Goal: Task Accomplishment & Management: Complete application form

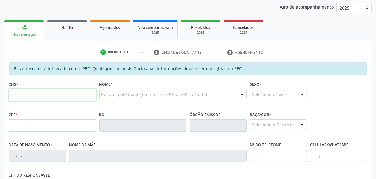
scroll to position [83, 0]
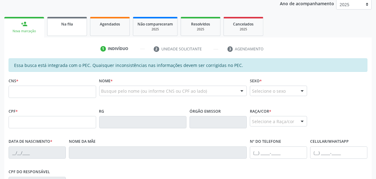
click at [70, 35] on link "Na fila" at bounding box center [67, 26] width 40 height 19
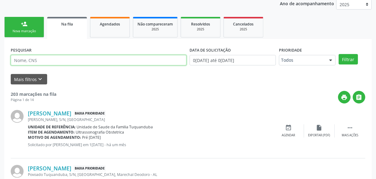
drag, startPoint x: 47, startPoint y: 54, endPoint x: 46, endPoint y: 59, distance: 4.5
click at [47, 55] on input "text" at bounding box center [99, 60] width 176 height 10
paste input "700605424270068"
type input "700605424270068"
click at [339, 54] on button "Filtrar" at bounding box center [348, 59] width 19 height 10
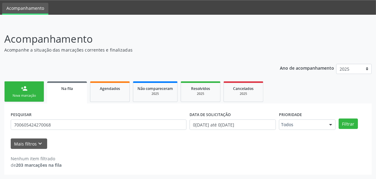
scroll to position [19, 0]
click at [66, 135] on form "PESQUISAR 700605424270068 DATA DE SOLICITAÇÃO 0[DATE] até 0[DATE] Prioridade To…" at bounding box center [188, 129] width 355 height 39
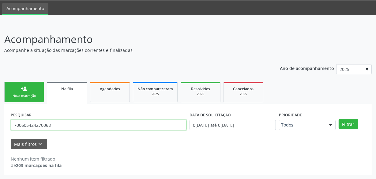
drag, startPoint x: 117, startPoint y: 124, endPoint x: 0, endPoint y: 121, distance: 116.8
click at [0, 121] on div "Acompanhamento Acompanhe a situação das marcações correntes e finalizadas Relat…" at bounding box center [188, 101] width 376 height 155
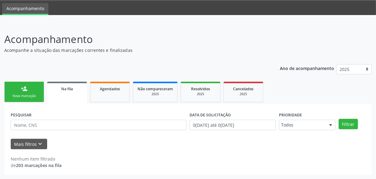
click at [34, 60] on div "Ano de acompanhamento 2025 person_add Nova marcação Na fila Agendados Não compa…" at bounding box center [188, 117] width 368 height 115
click at [35, 60] on div "Ano de acompanhamento 2025 person_add Nova marcação Na fila Agendados Não compa…" at bounding box center [188, 117] width 368 height 115
click at [33, 94] on div "Nova marcação" at bounding box center [24, 95] width 31 height 5
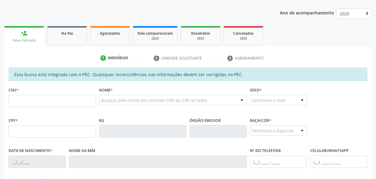
scroll to position [74, 0]
paste input "706 9031 3322 0239"
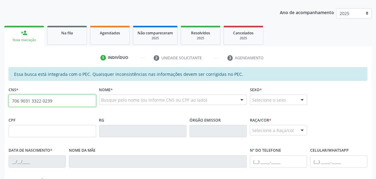
type input "706 9031 3322 0239"
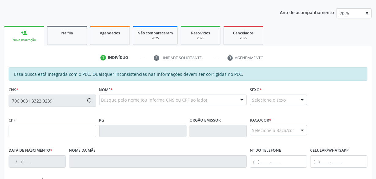
type input "009.473.474-70"
type input "1[DATE]"
type input "[PERSON_NAME] da Conceicao"
type input "[PHONE_NUMBER]"
type input "S/N"
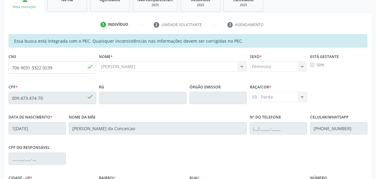
scroll to position [180, 0]
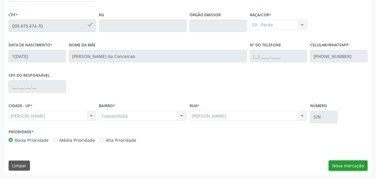
click at [336, 163] on button "Nova marcação" at bounding box center [348, 165] width 39 height 10
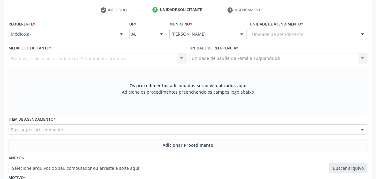
scroll to position [124, 0]
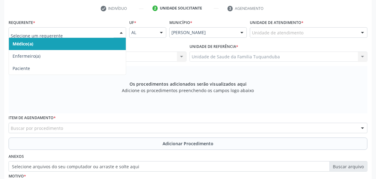
drag, startPoint x: 92, startPoint y: 35, endPoint x: 86, endPoint y: 45, distance: 11.8
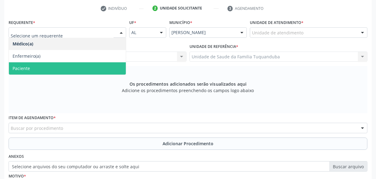
click at [68, 68] on span "Paciente" at bounding box center [67, 68] width 117 height 12
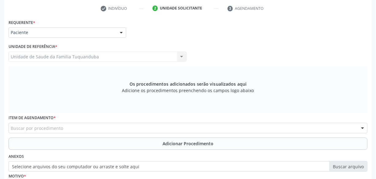
scroll to position [152, 0]
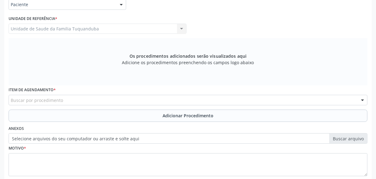
click at [107, 103] on div "Buscar por procedimento" at bounding box center [188, 100] width 359 height 10
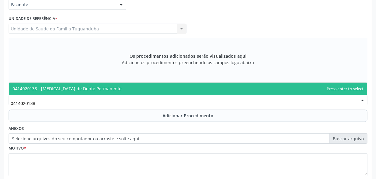
click at [121, 85] on span "0414020138 - [MEDICAL_DATA] de Dente Permanente" at bounding box center [188, 88] width 359 height 12
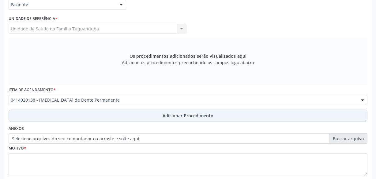
click at [124, 112] on button "Adicionar Procedimento" at bounding box center [188, 115] width 359 height 12
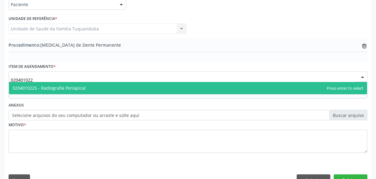
type input "0204010225"
drag, startPoint x: 40, startPoint y: 78, endPoint x: 1, endPoint y: 78, distance: 38.6
click at [1, 78] on div "Acompanhamento Acompanhe a situação das marcações correntes e finalizadas Relat…" at bounding box center [188, 42] width 376 height 302
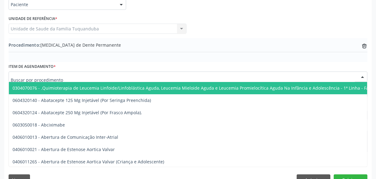
click at [2, 66] on div "Acompanhamento Acompanhe a situação das marcações correntes e finalizadas Relat…" at bounding box center [188, 42] width 376 height 302
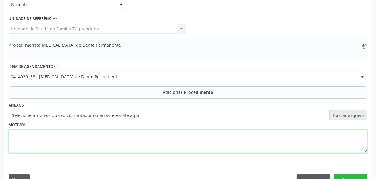
click at [83, 137] on textarea at bounding box center [188, 141] width 359 height 23
click at [81, 136] on textarea at bounding box center [188, 141] width 359 height 23
drag, startPoint x: 113, startPoint y: 138, endPoint x: 0, endPoint y: 131, distance: 113.6
click at [0, 131] on div "Acompanhamento Acompanhe a situação das marcações correntes e finalizadas Relat…" at bounding box center [188, 42] width 376 height 302
click at [117, 135] on textarea "Realização de exontontia dos elementos 18 e 48" at bounding box center [188, 141] width 359 height 23
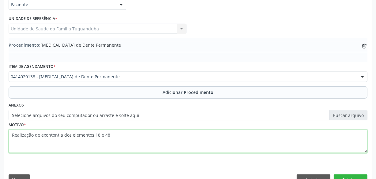
drag, startPoint x: 94, startPoint y: 135, endPoint x: 0, endPoint y: 134, distance: 94.4
click at [0, 134] on div "Acompanhamento Acompanhe a situação das marcações correntes e finalizadas Relat…" at bounding box center [188, 42] width 376 height 302
click at [123, 135] on textarea "Realização de exontontia dos elementos 18 e 48" at bounding box center [188, 141] width 359 height 23
type textarea "Realização de exontontia dos elementos 18 e 48"
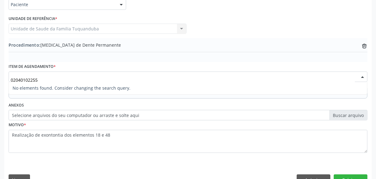
type input "0204010225"
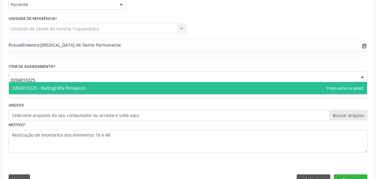
click at [40, 91] on span "0204010225 - Radiografia Periapical" at bounding box center [188, 88] width 359 height 12
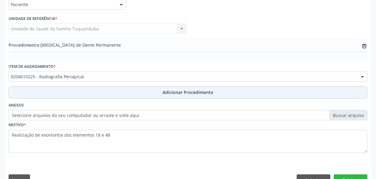
click at [103, 94] on button "Adicionar Procedimento" at bounding box center [188, 92] width 359 height 12
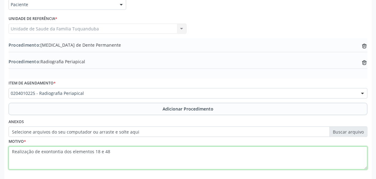
click at [122, 155] on textarea "Realização de exontontia dos elementos 18 e 48" at bounding box center [188, 157] width 359 height 23
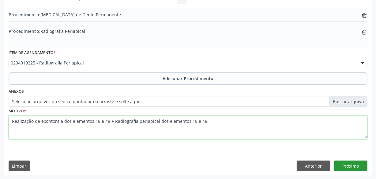
type textarea "Realização de exontontia dos elementos 18 e 48 + Radiografia periapical dos ele…"
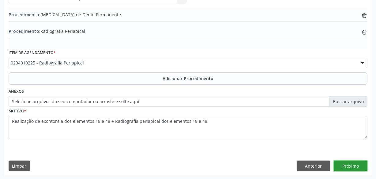
click at [357, 161] on button "Próximo" at bounding box center [351, 165] width 34 height 10
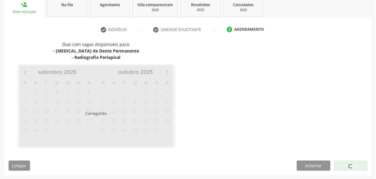
scroll to position [121, 0]
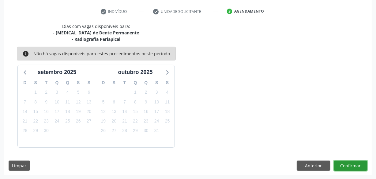
click at [357, 161] on button "Confirmar" at bounding box center [351, 165] width 34 height 10
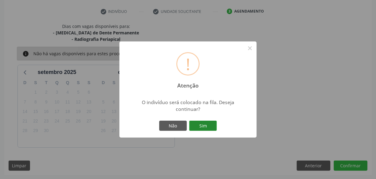
click at [212, 123] on button "Sim" at bounding box center [203, 125] width 28 height 10
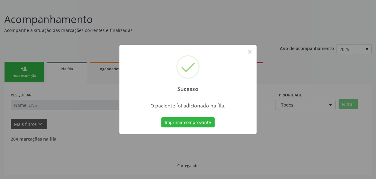
scroll to position [32, 0]
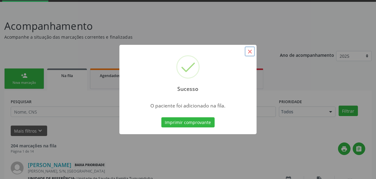
click at [252, 52] on button "×" at bounding box center [250, 51] width 10 height 10
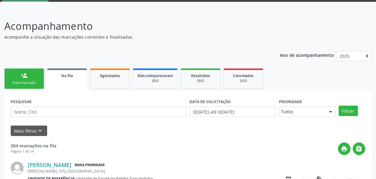
click at [28, 78] on link "person_add Nova marcação" at bounding box center [24, 78] width 40 height 21
